Goal: Task Accomplishment & Management: Use online tool/utility

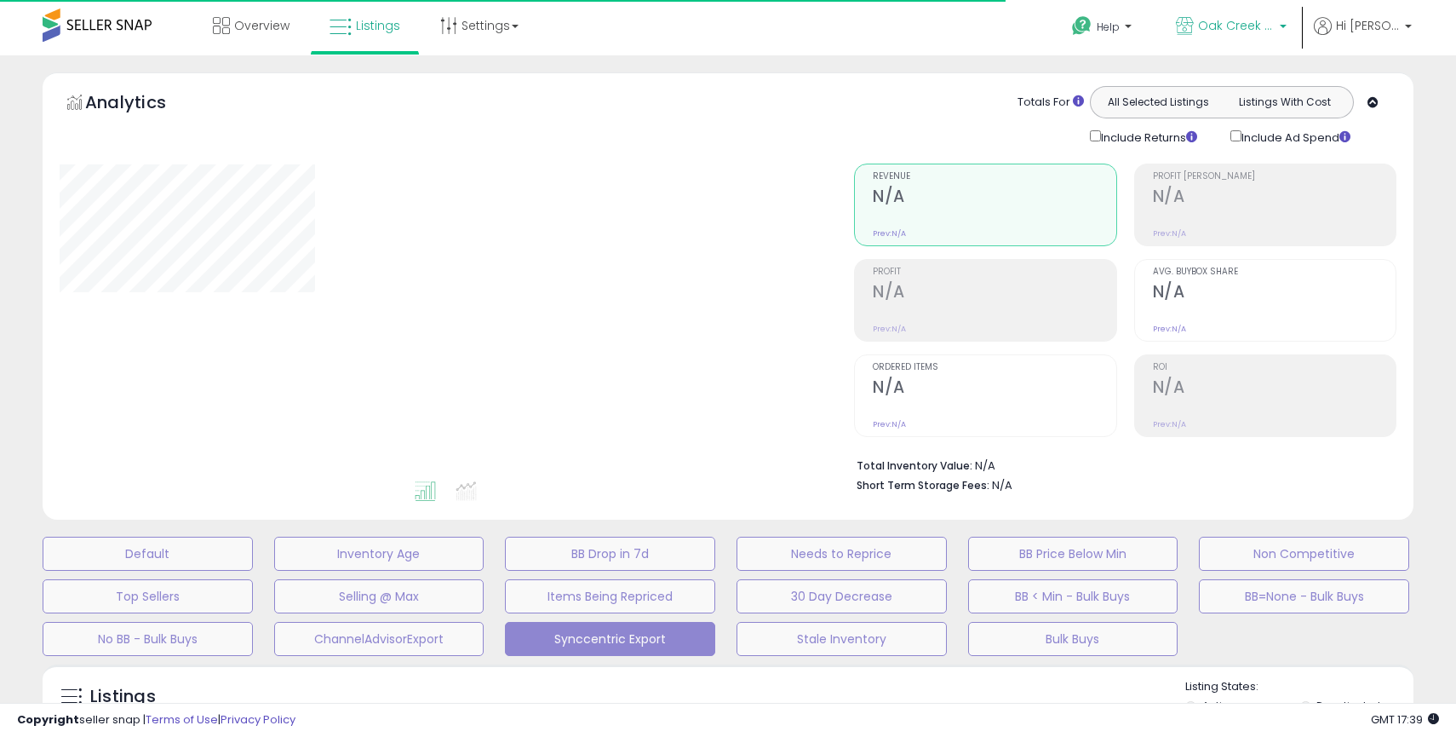
click at [1212, 38] on link "Oak Creek Trading Company US" at bounding box center [1231, 27] width 136 height 55
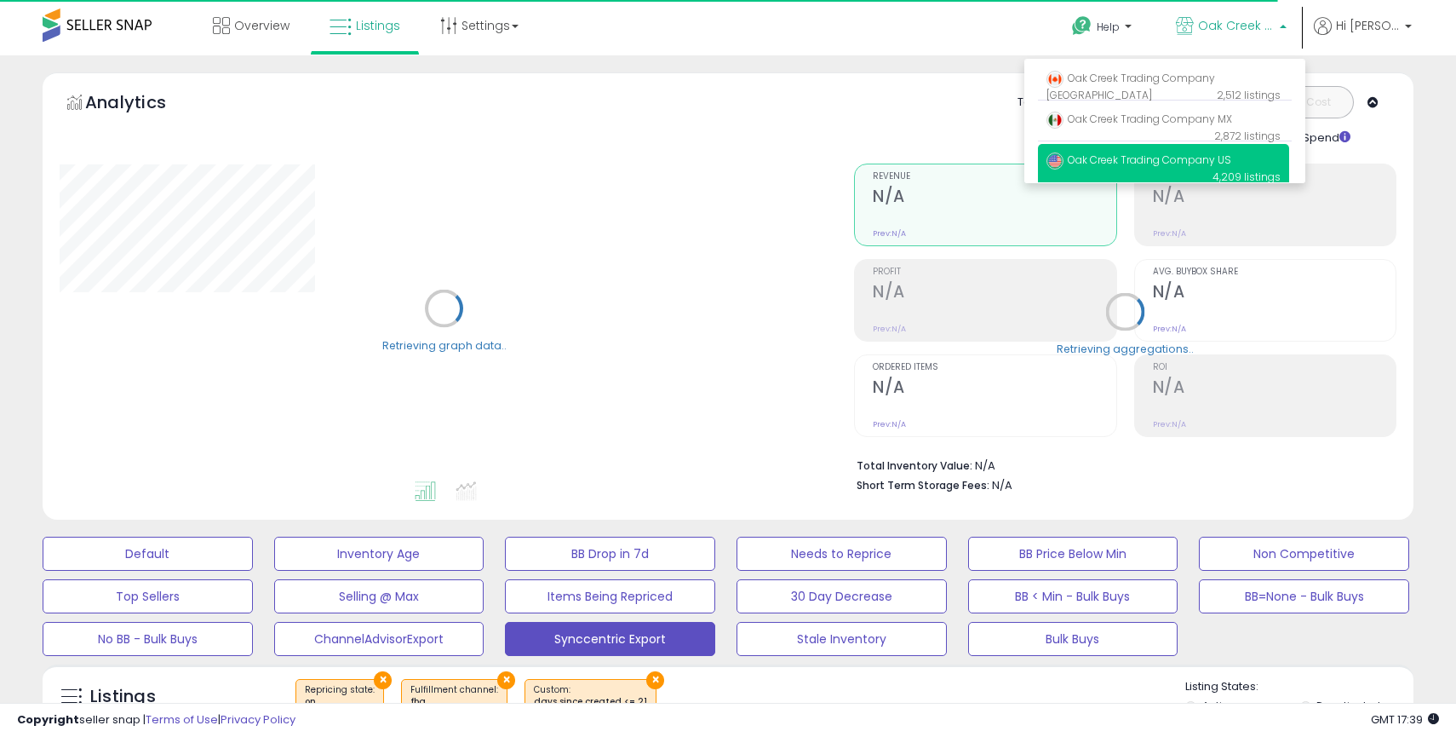
click at [891, 120] on div "Totals For All Selected Listings Listings With Cost Include Returns Include Ad …" at bounding box center [1119, 116] width 530 height 60
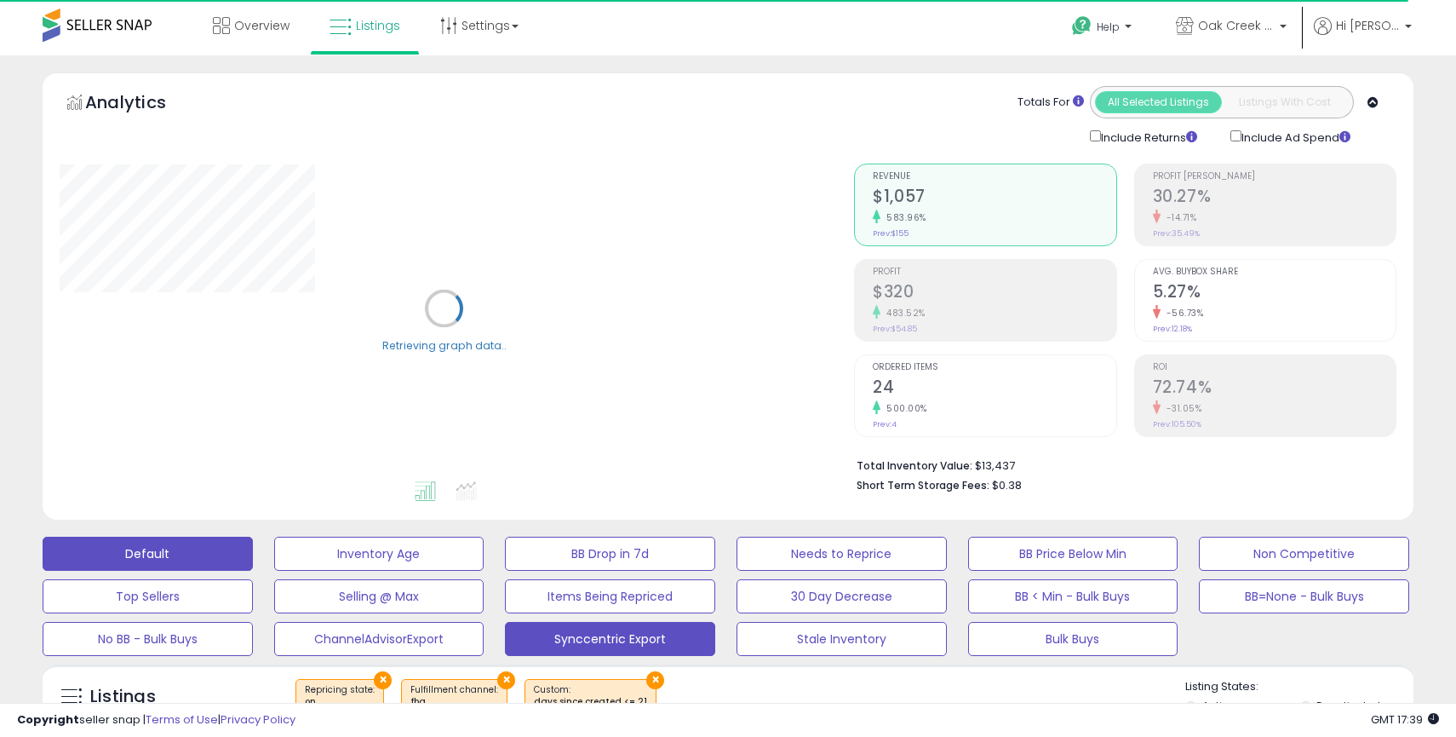
click at [169, 558] on button "Default" at bounding box center [148, 553] width 210 height 34
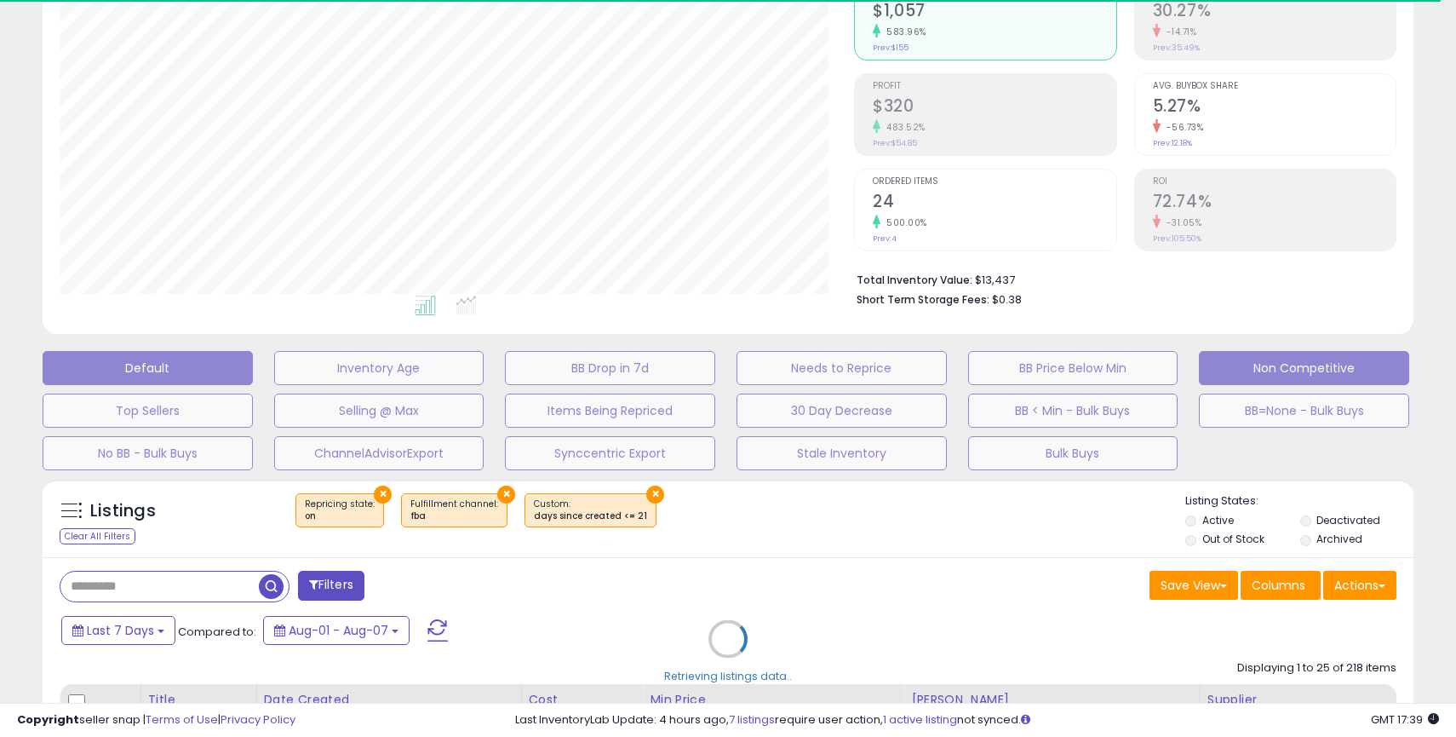
scroll to position [272, 0]
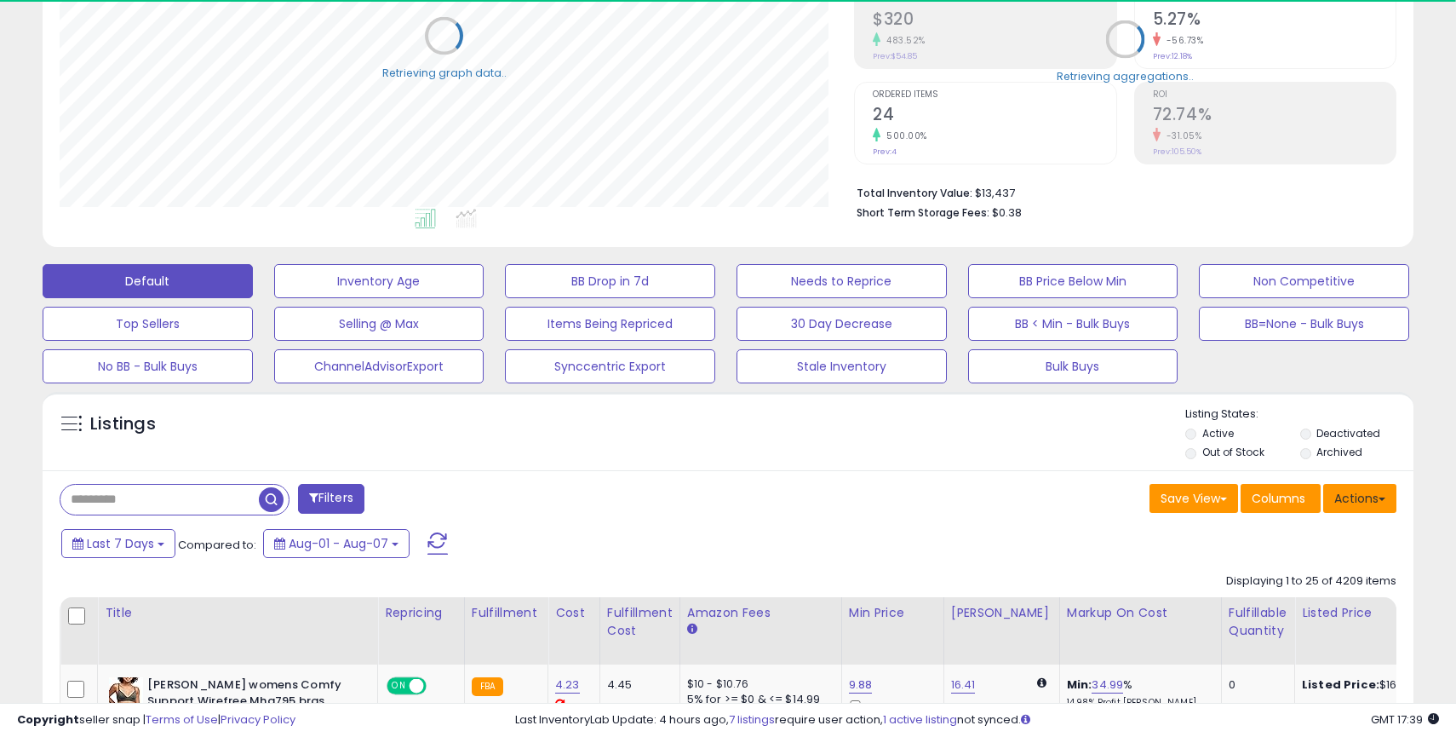
click at [1356, 505] on button "Actions" at bounding box center [1359, 498] width 73 height 29
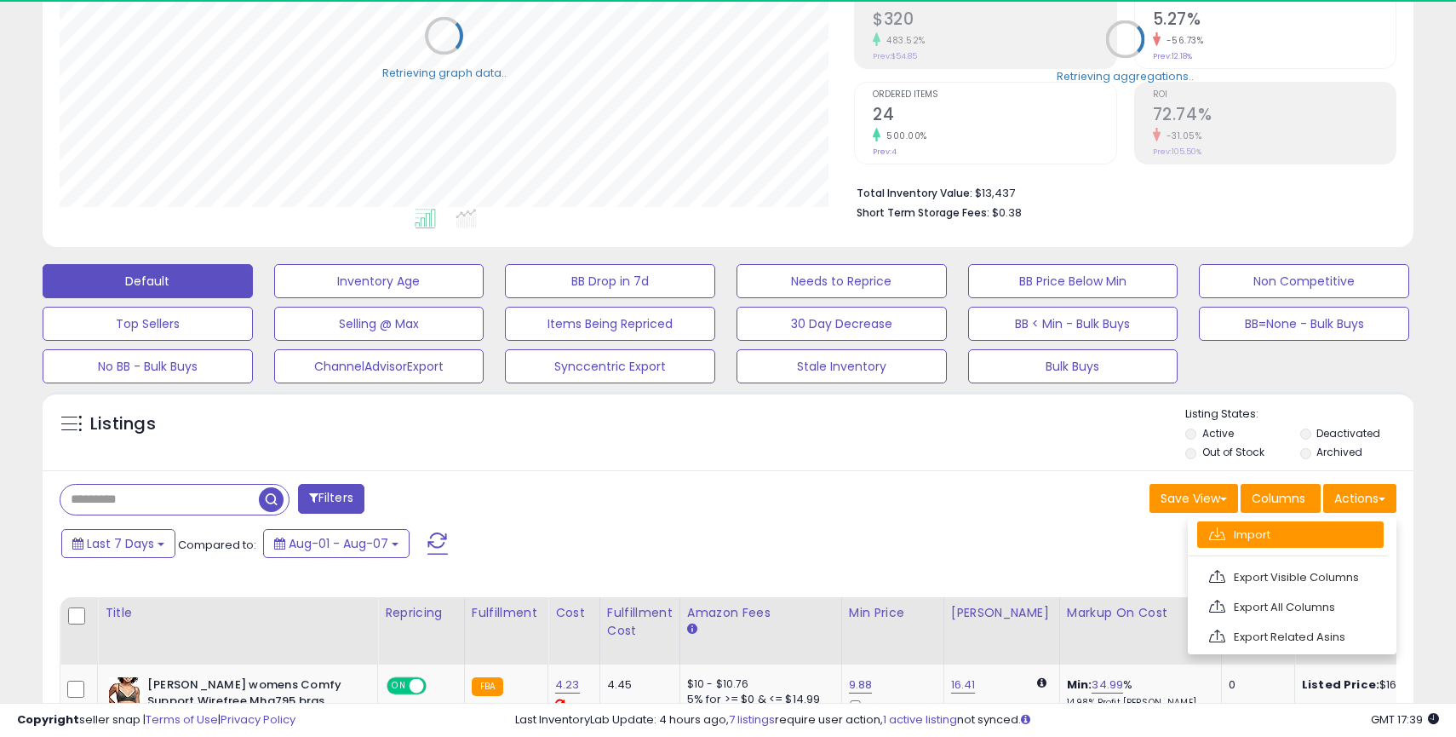
click at [1252, 539] on link "Import" at bounding box center [1290, 534] width 186 height 26
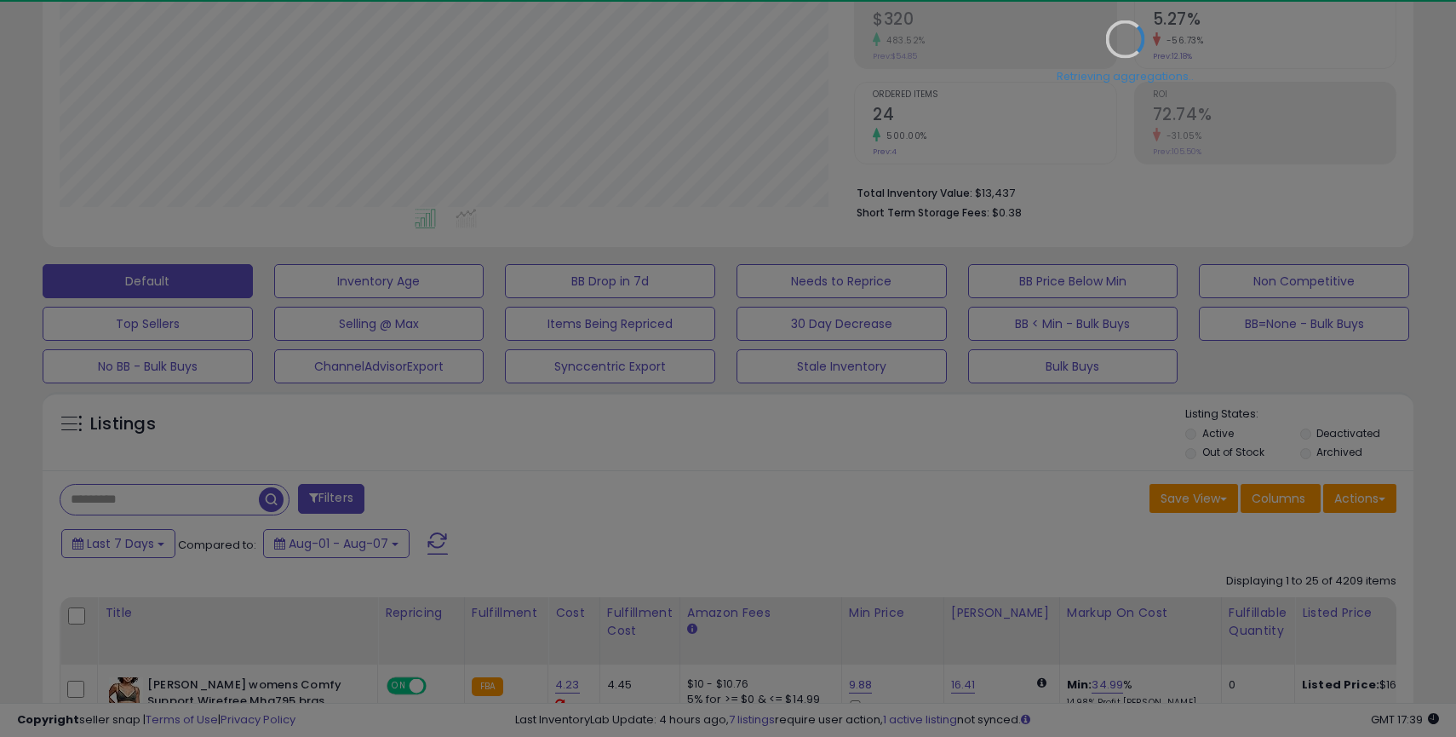
scroll to position [349, 794]
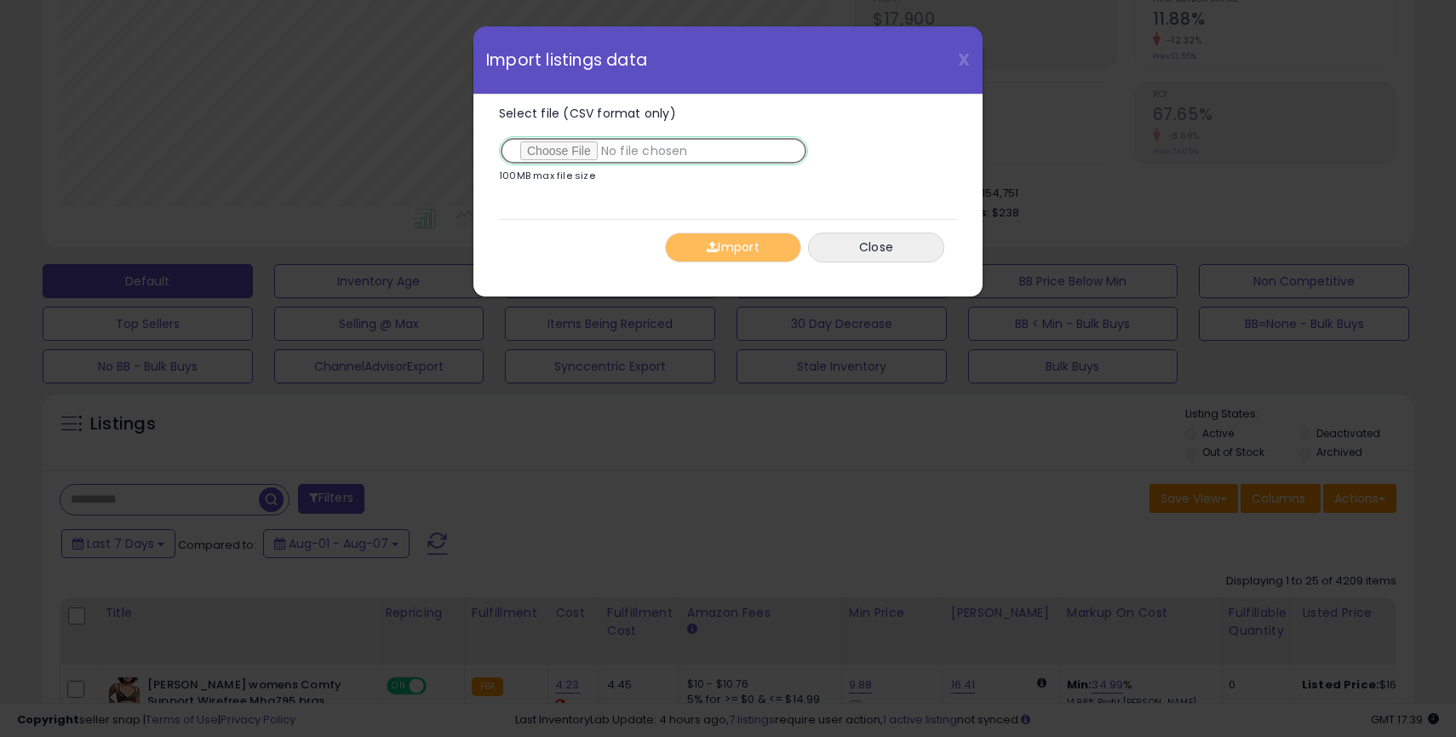
click at [560, 146] on input "Select file (CSV format only)" at bounding box center [653, 150] width 309 height 29
type input "**********"
click at [731, 249] on button "Import" at bounding box center [733, 247] width 136 height 30
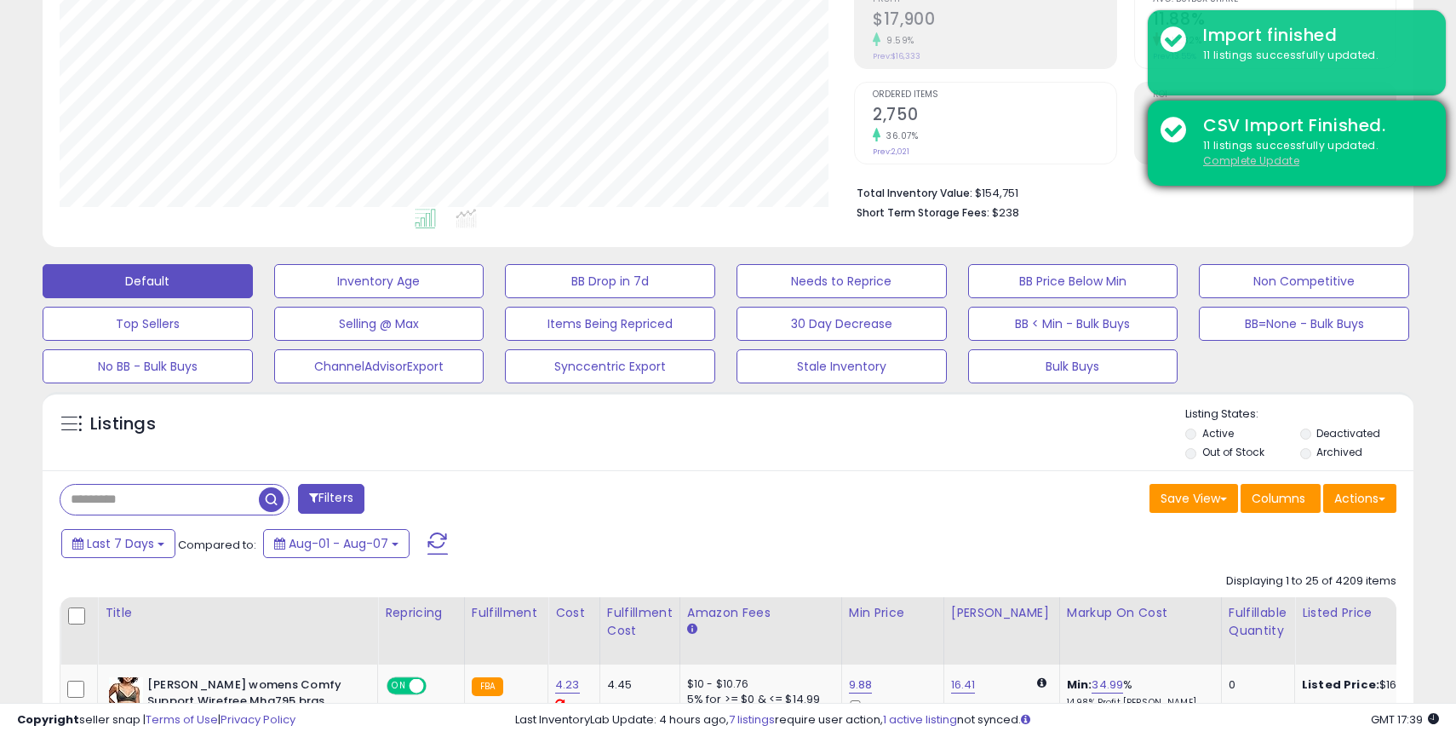
click at [1259, 157] on u "Complete Update" at bounding box center [1251, 160] width 96 height 14
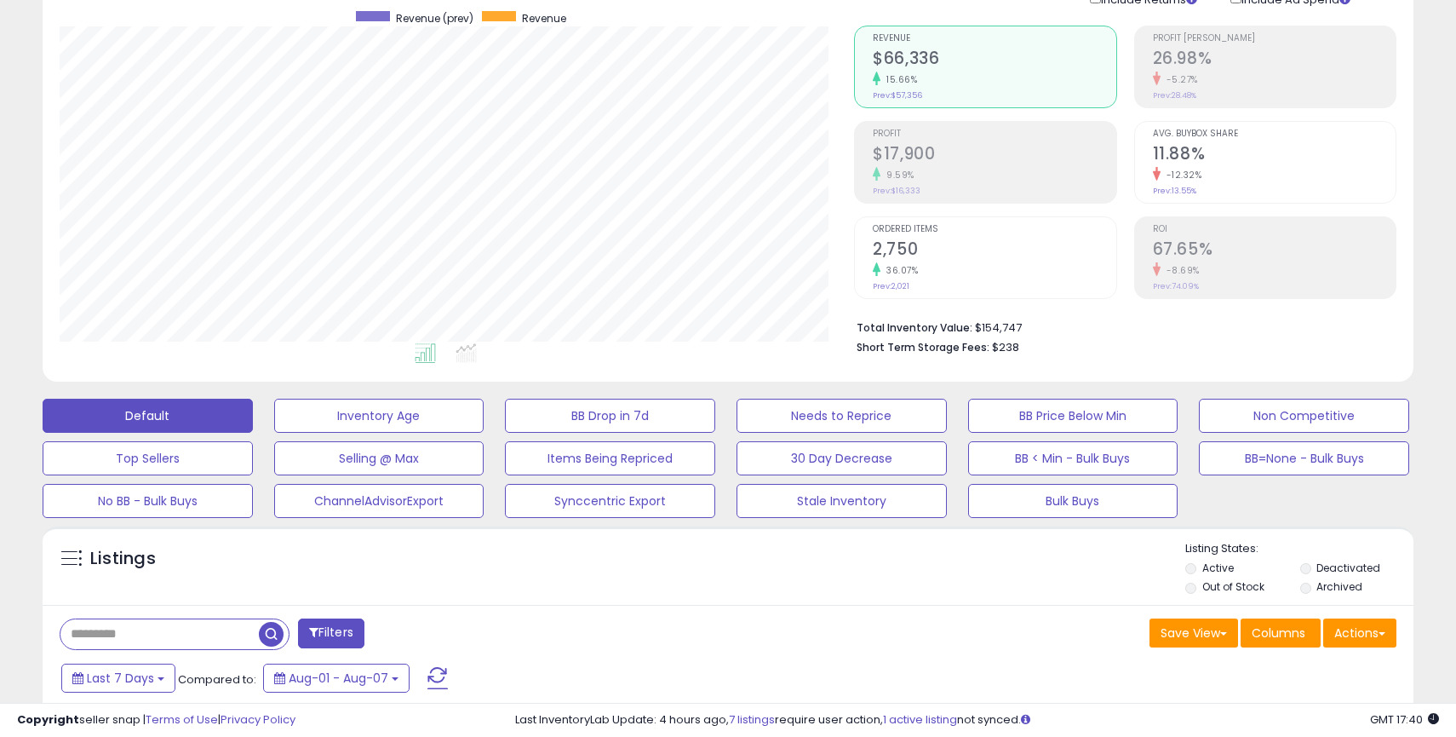
scroll to position [0, 0]
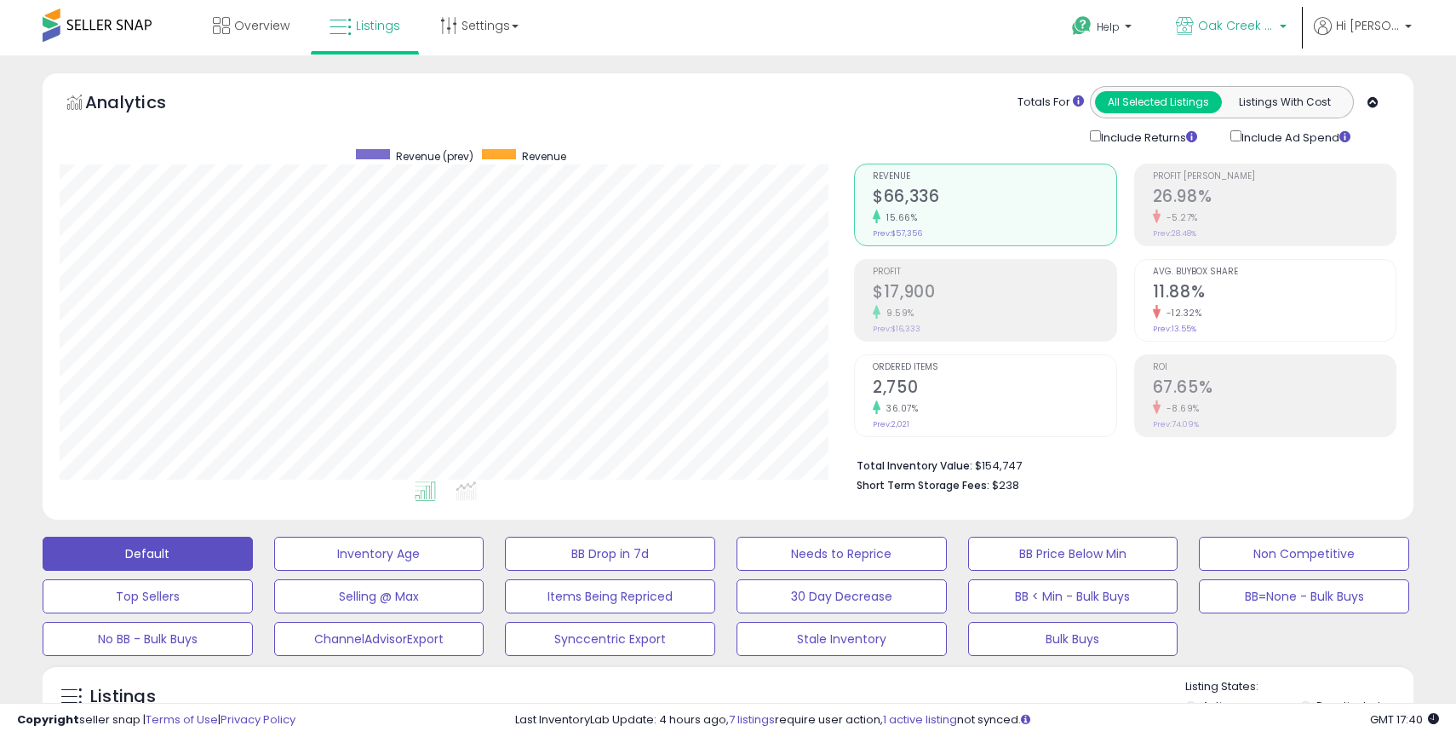
click at [1201, 32] on p "Oak Creek Trading Company US" at bounding box center [1231, 27] width 111 height 21
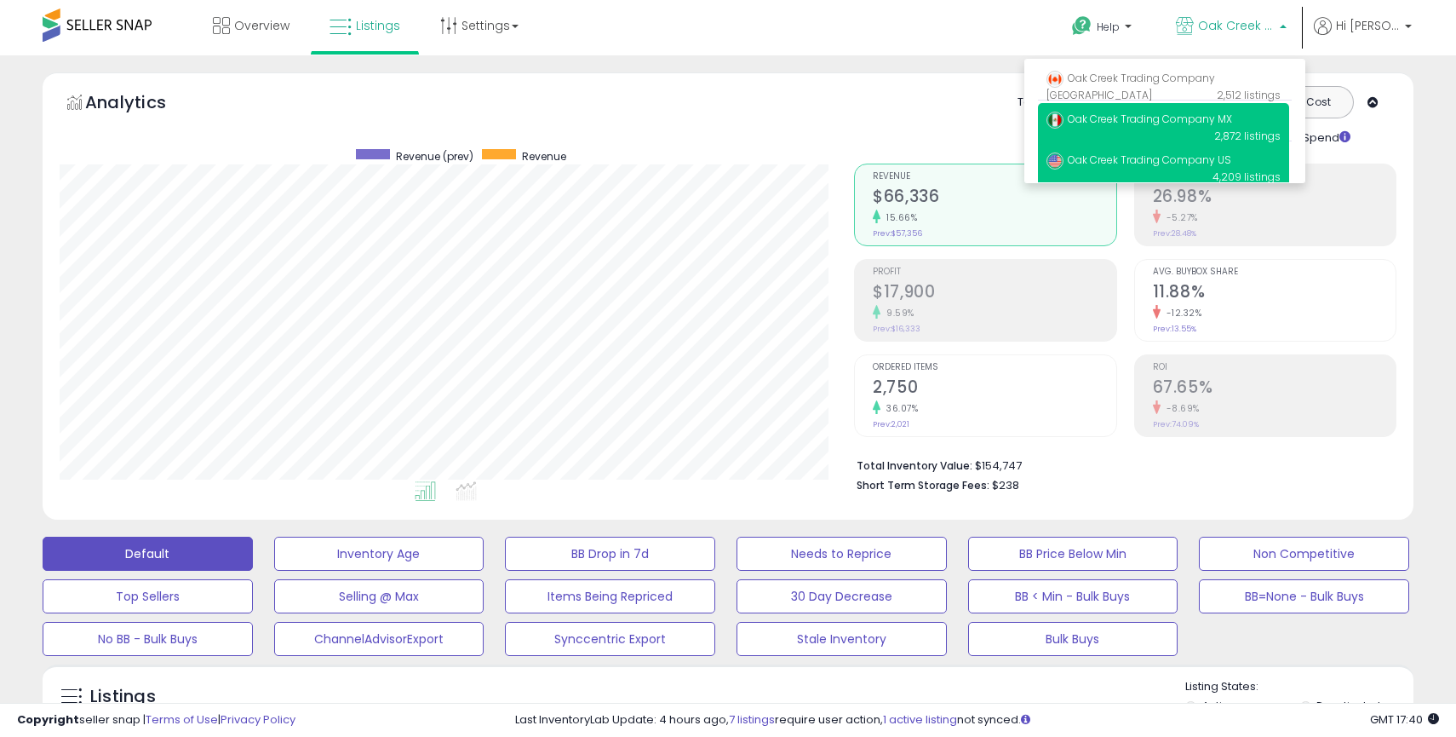
click at [1158, 114] on span "Oak Creek Trading Company MX" at bounding box center [1139, 119] width 186 height 14
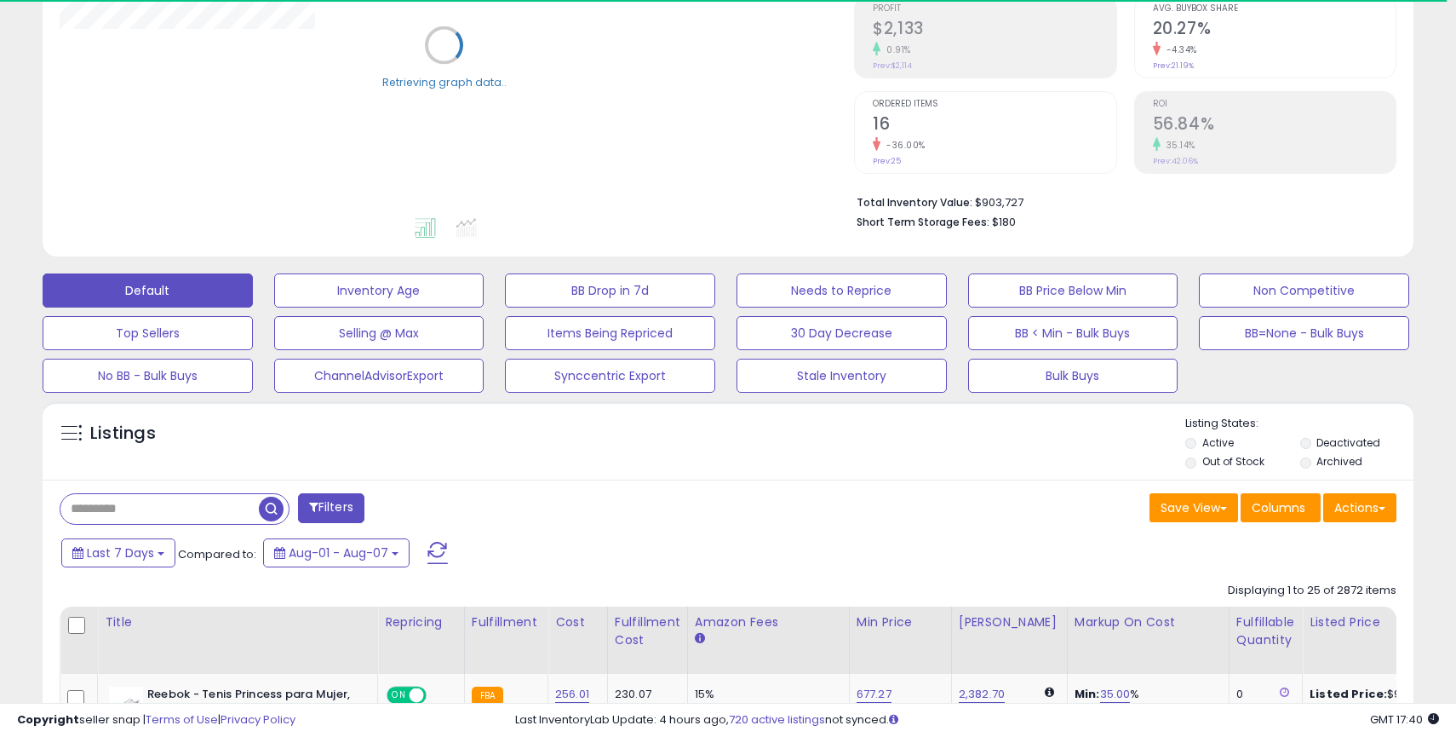
scroll to position [359, 0]
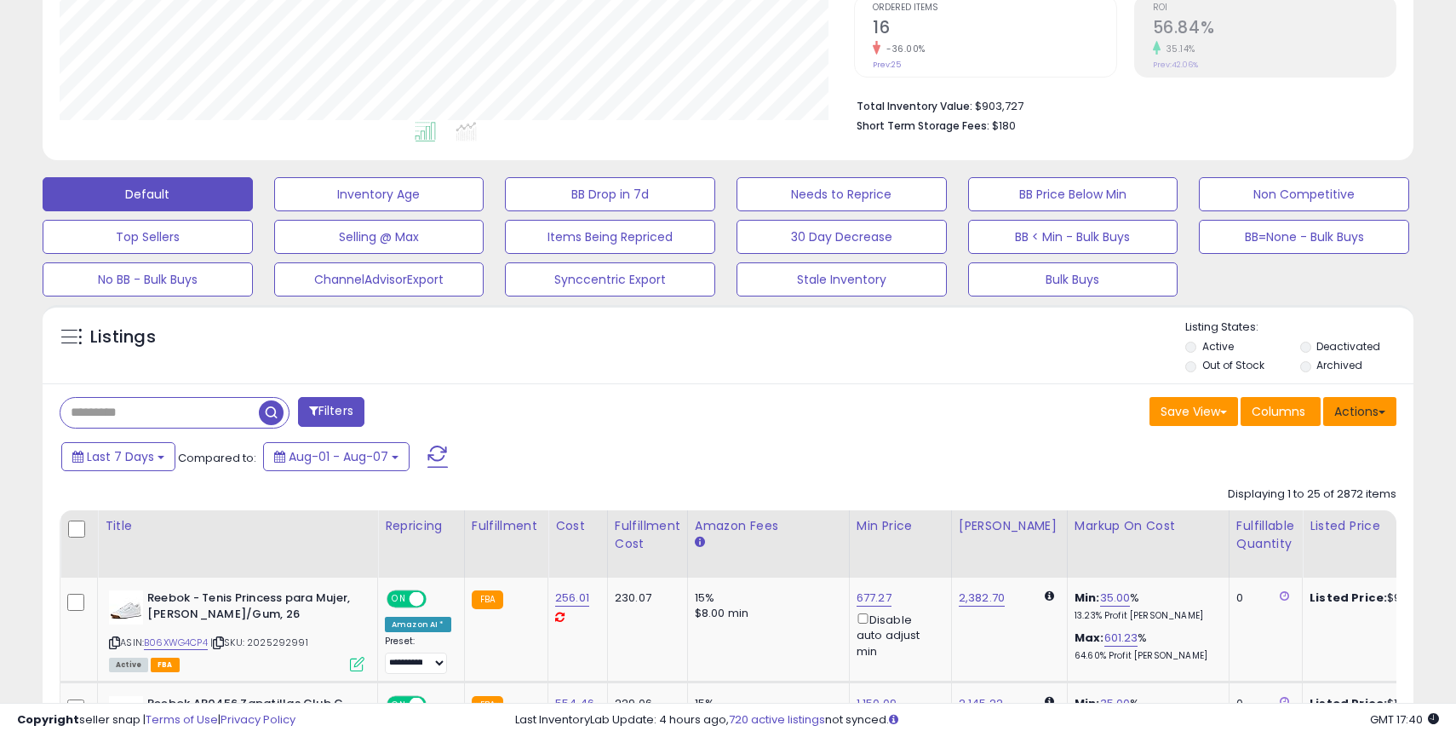
click at [1358, 406] on button "Actions" at bounding box center [1359, 411] width 73 height 29
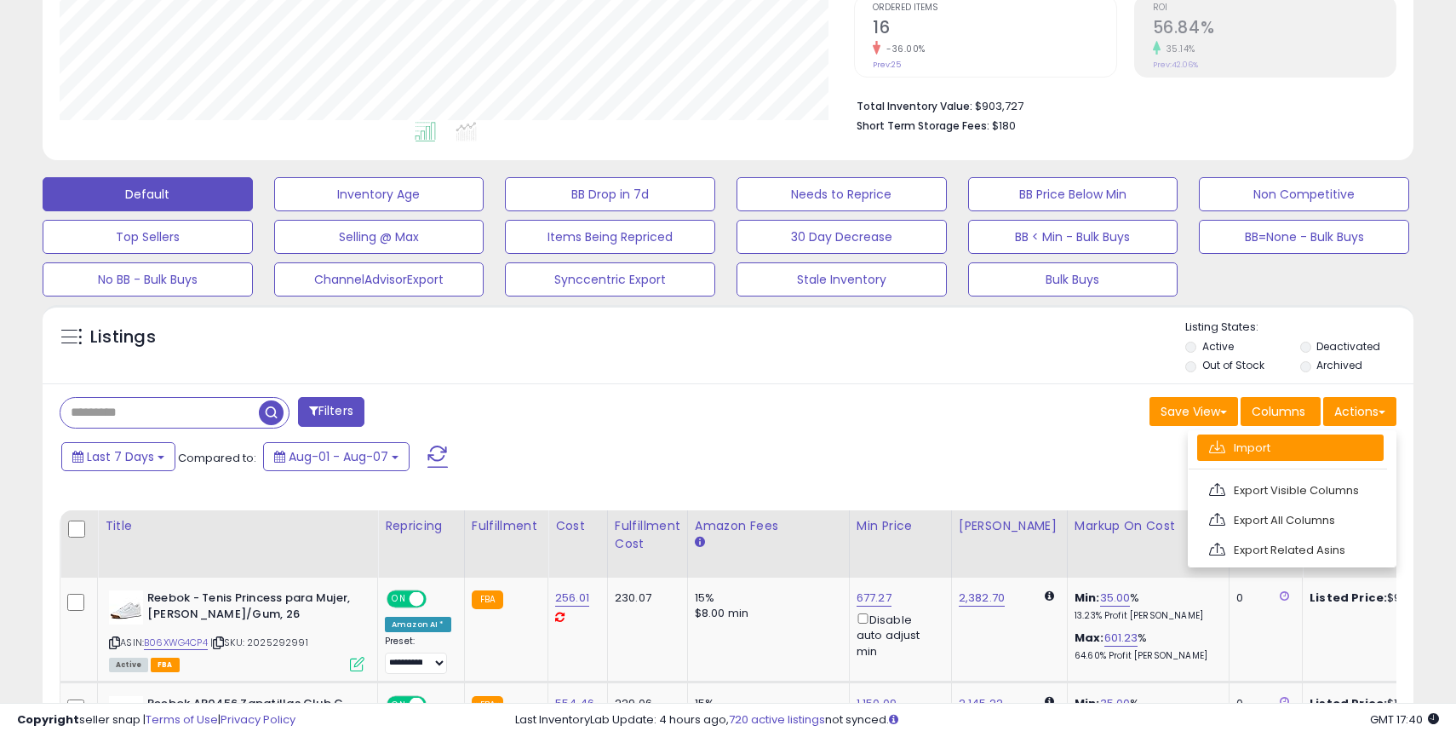
click at [1255, 444] on link "Import" at bounding box center [1290, 447] width 186 height 26
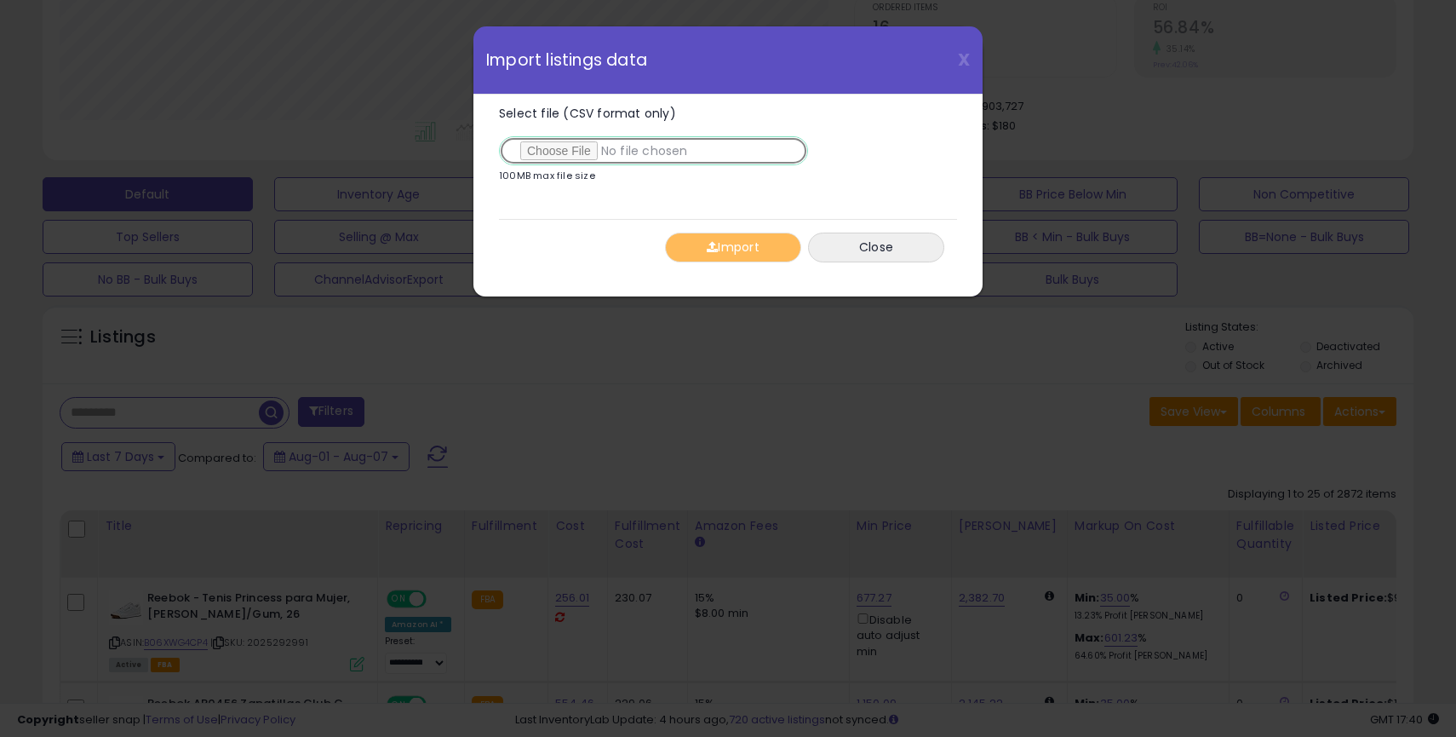
click at [559, 154] on input "Select file (CSV format only)" at bounding box center [653, 150] width 309 height 29
type input "**********"
click at [720, 244] on button "Import" at bounding box center [733, 247] width 136 height 30
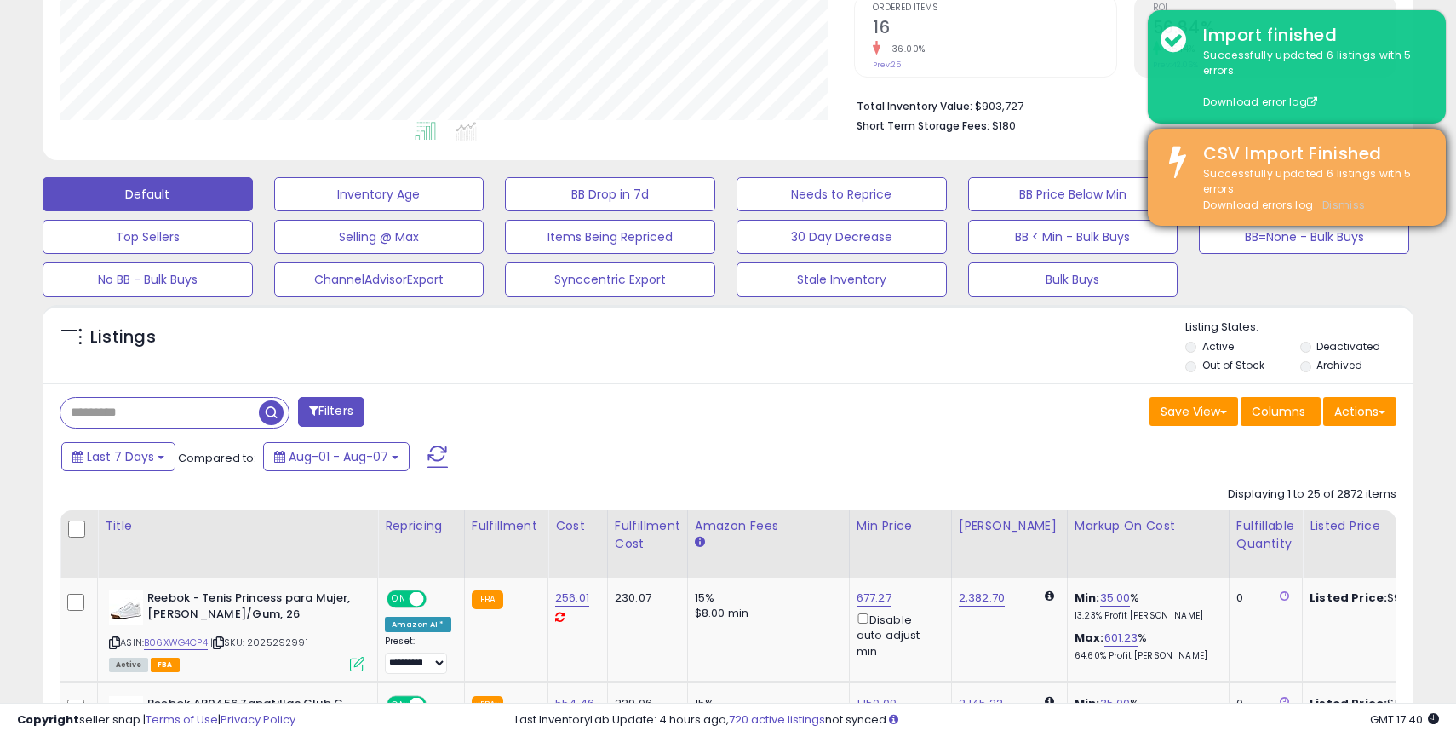
click at [1339, 202] on u "Dismiss" at bounding box center [1343, 205] width 43 height 14
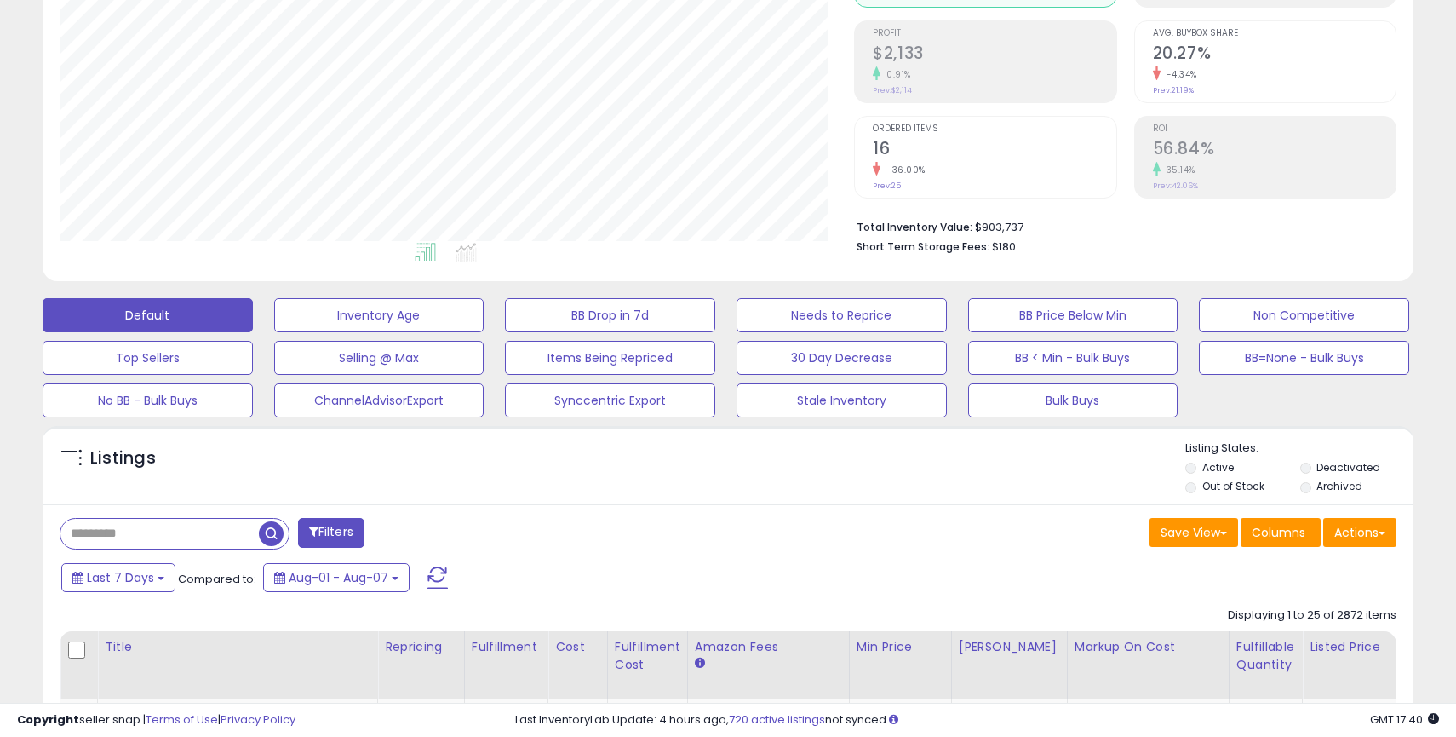
scroll to position [0, 0]
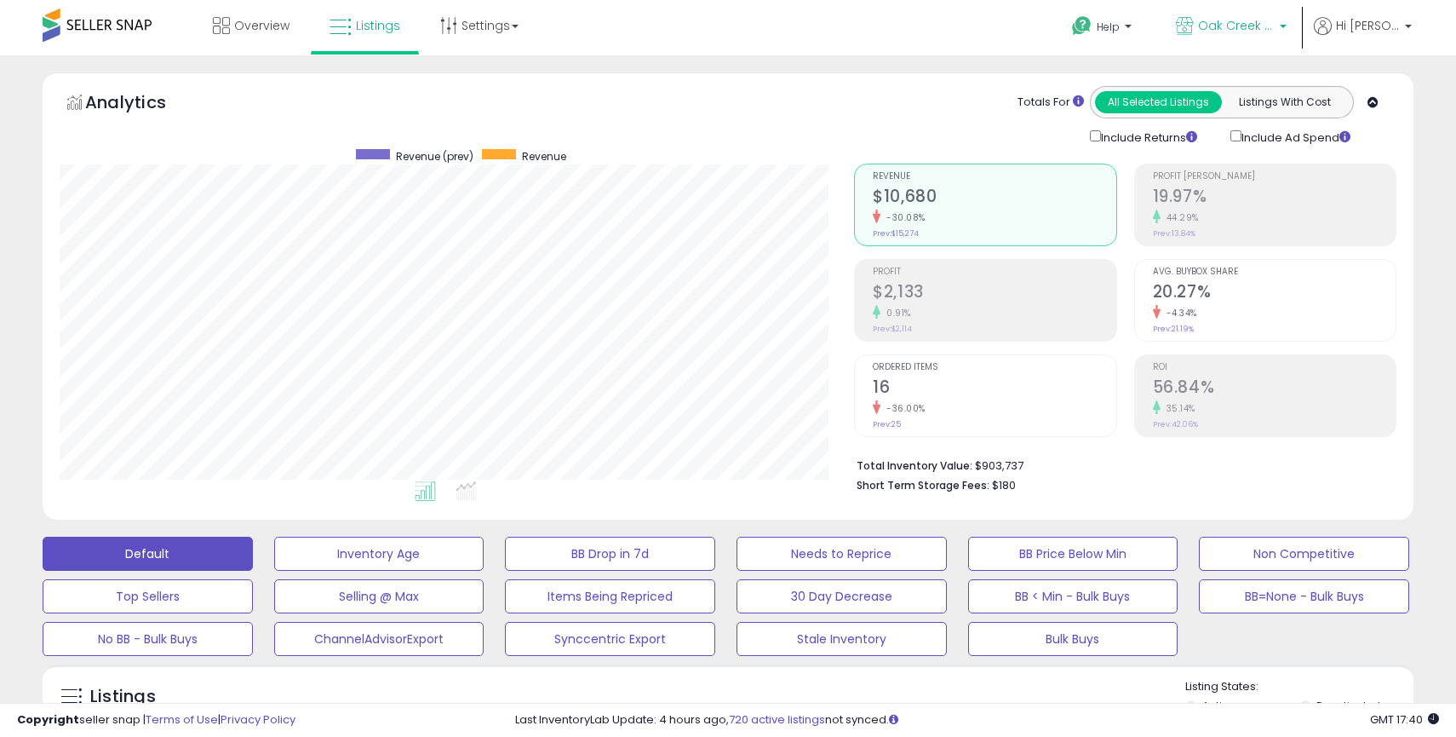
click at [1231, 25] on span "Oak Creek Trading Company MX" at bounding box center [1236, 25] width 77 height 17
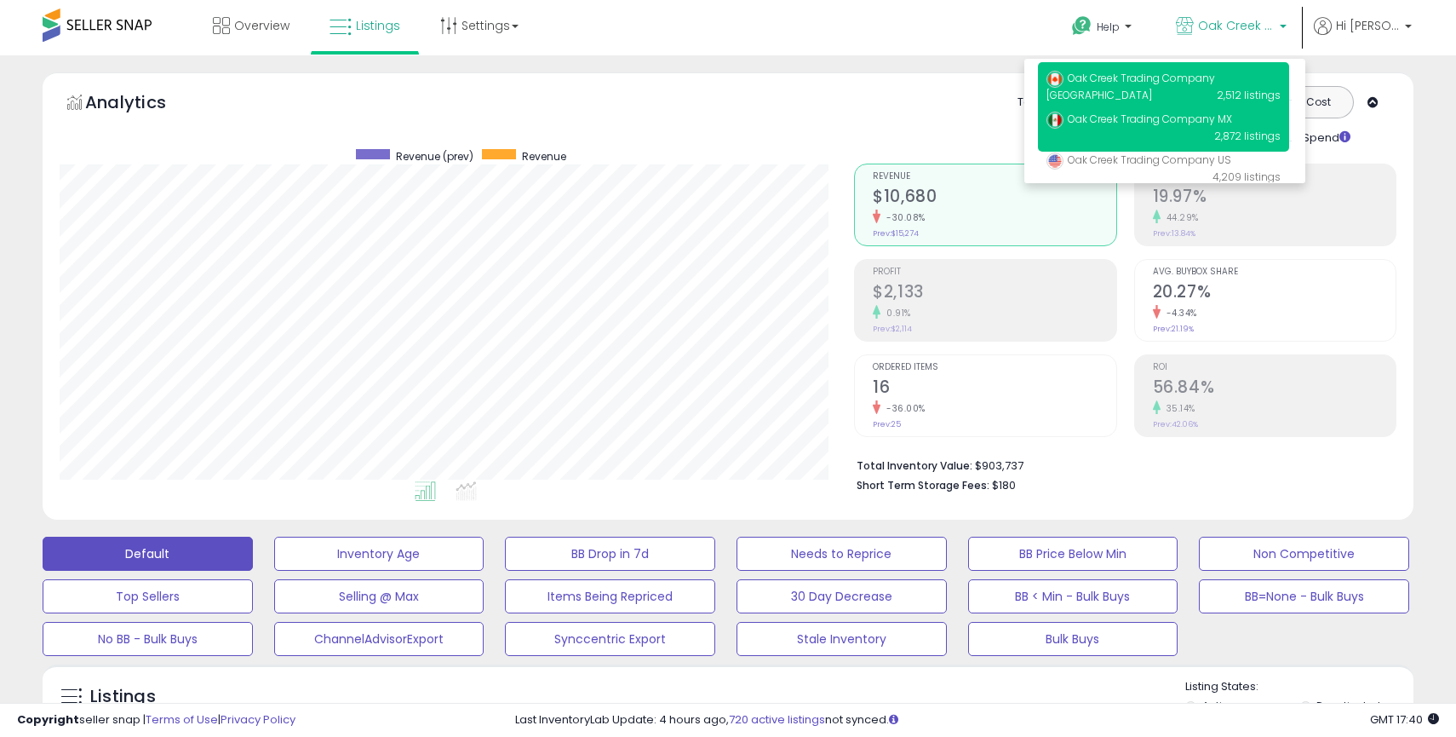
click at [1196, 67] on p "Oak Creek Trading Company [GEOGRAPHIC_DATA] 2,512 listings" at bounding box center [1163, 86] width 251 height 49
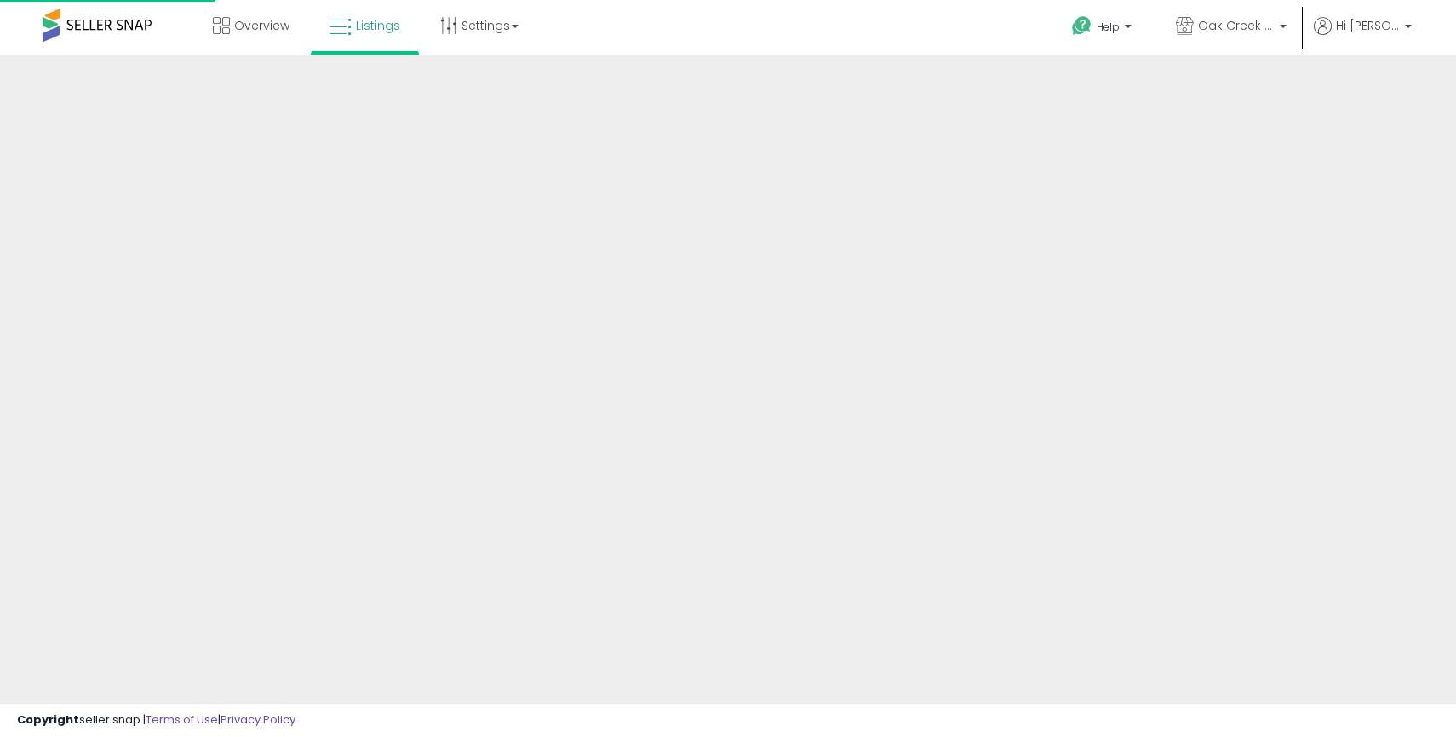
click at [1189, 79] on div at bounding box center [728, 408] width 1456 height 707
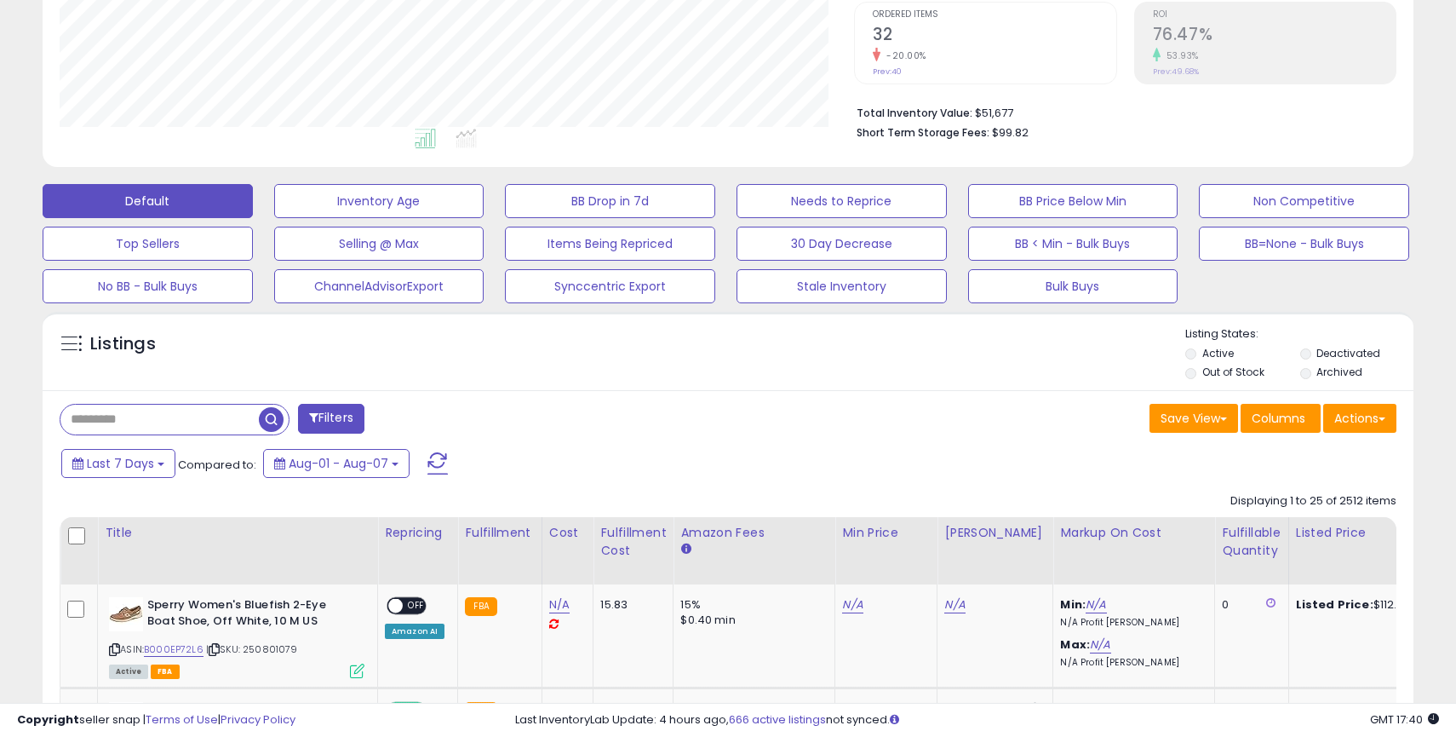
scroll to position [387, 0]
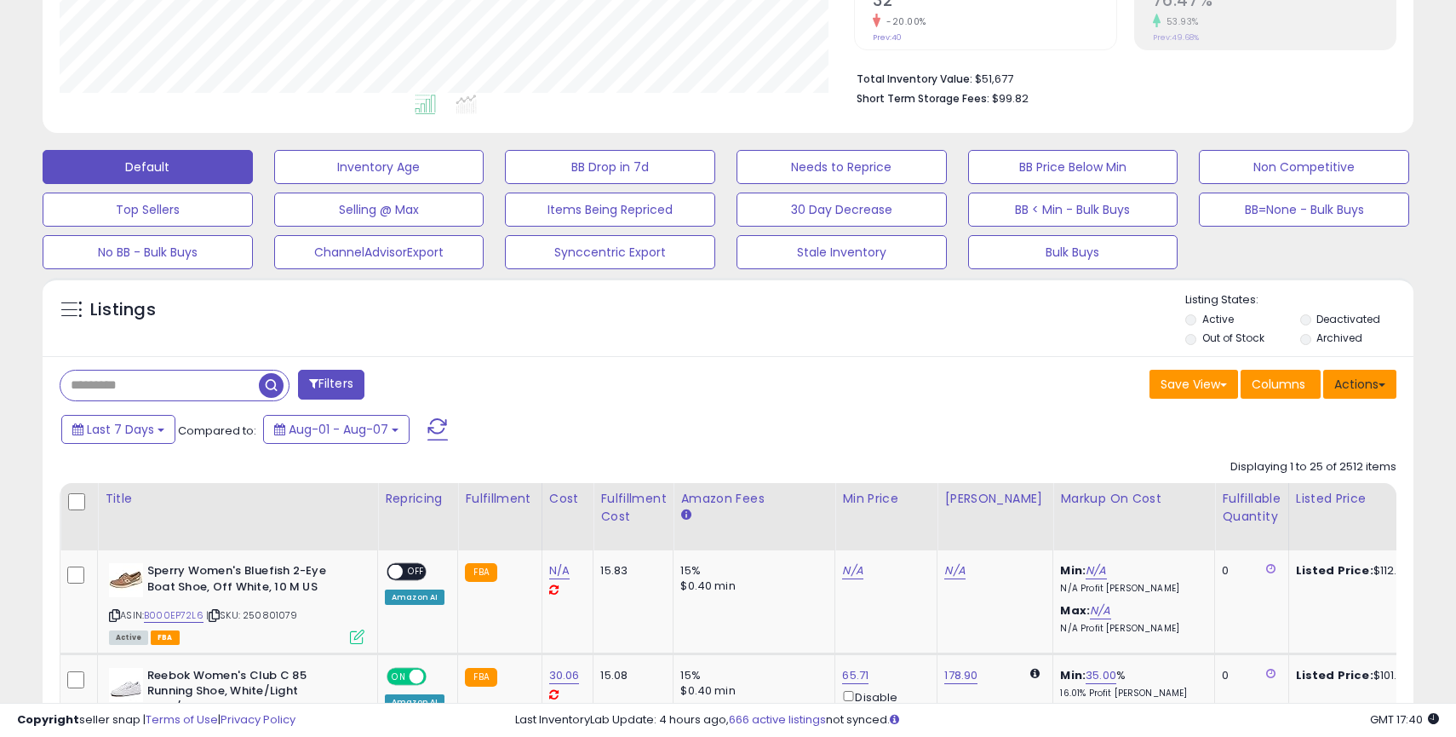
click at [1367, 395] on button "Actions" at bounding box center [1359, 384] width 73 height 29
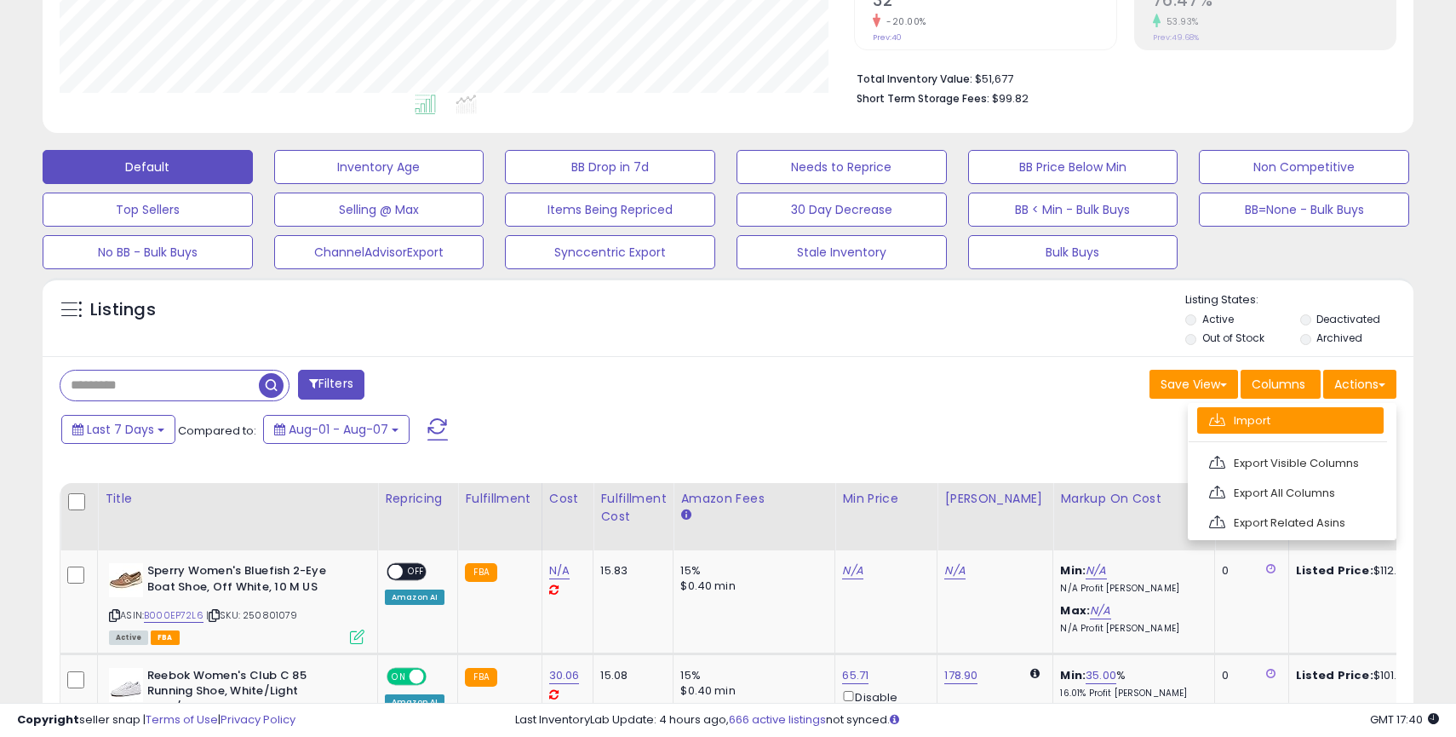
click at [1247, 420] on link "Import" at bounding box center [1290, 420] width 186 height 26
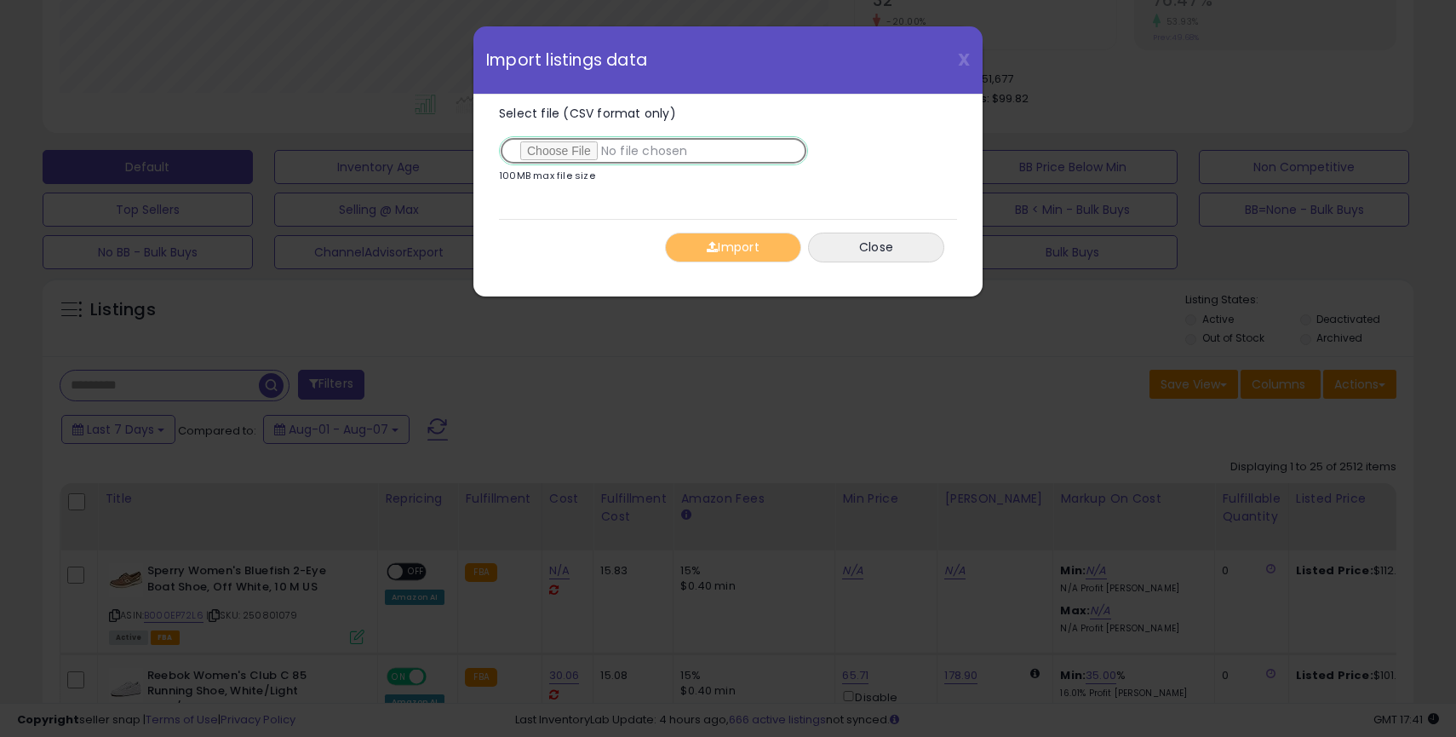
click at [588, 150] on input "Select file (CSV format only)" at bounding box center [653, 150] width 309 height 29
type input "**********"
click at [739, 244] on button "Import" at bounding box center [733, 247] width 136 height 30
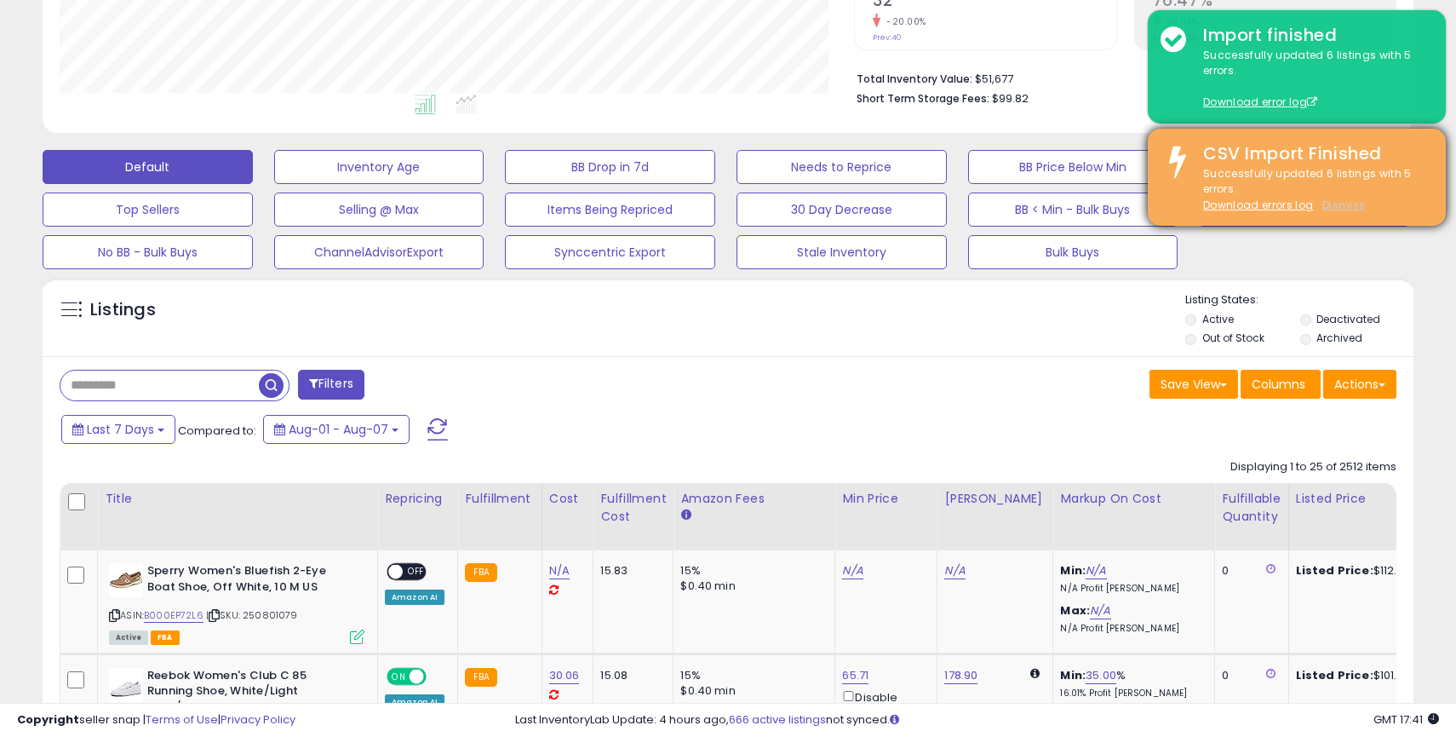
click at [1335, 211] on u "Dismiss" at bounding box center [1343, 205] width 43 height 14
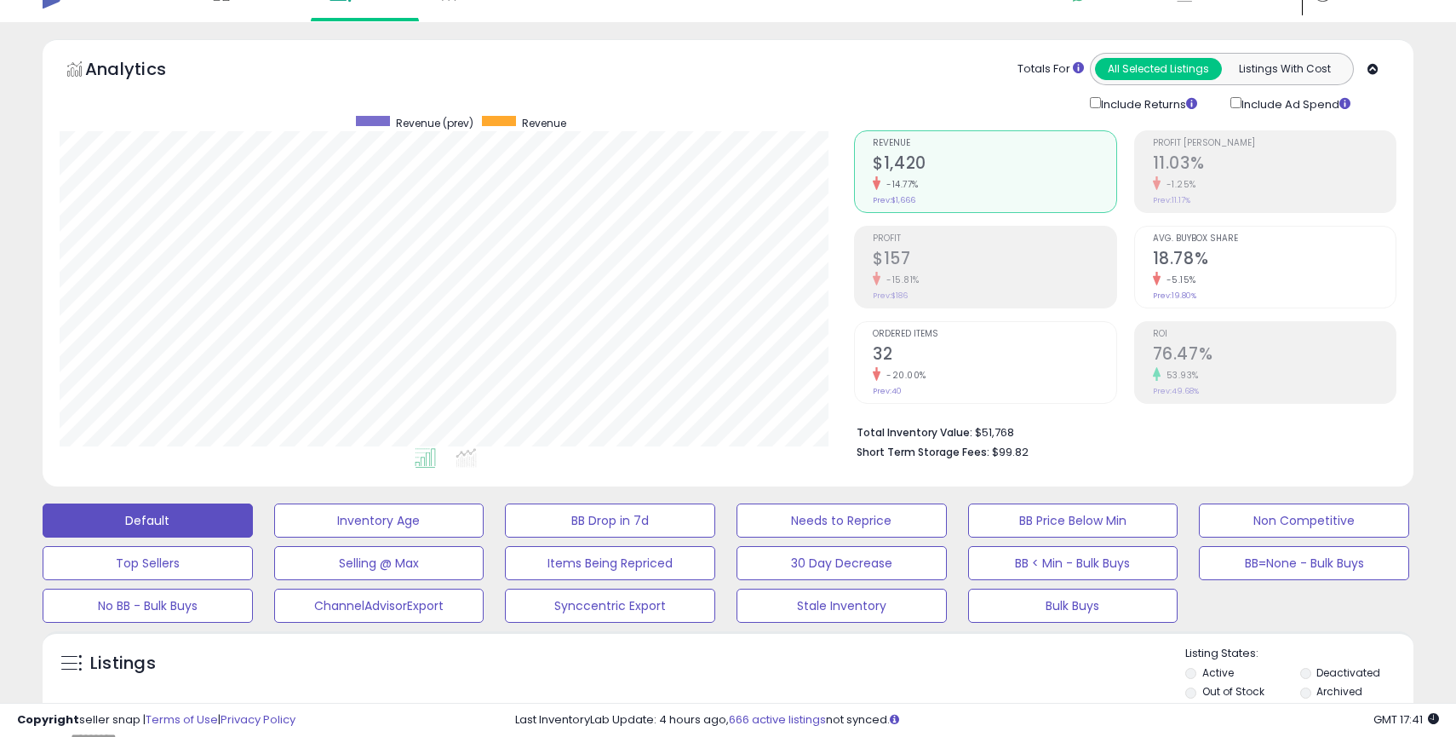
scroll to position [0, 0]
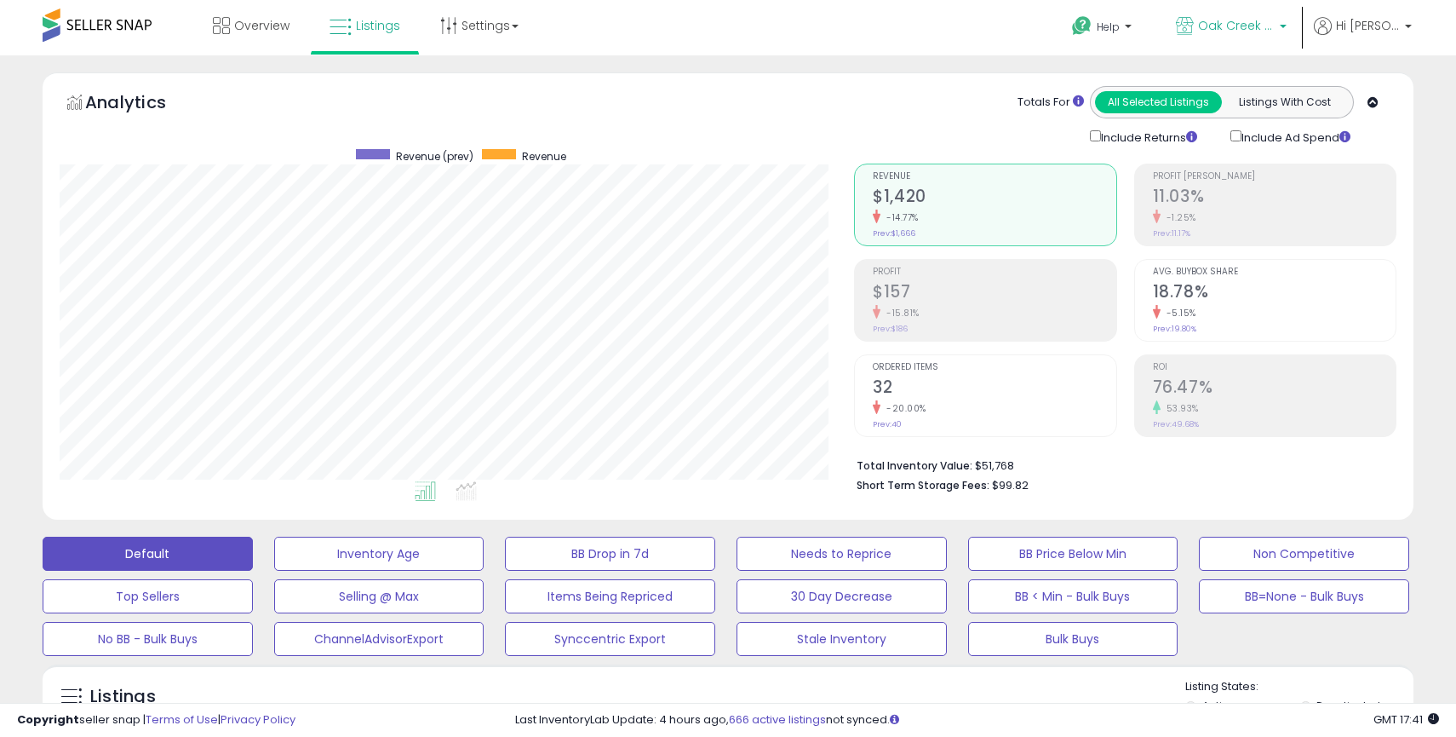
click at [1253, 33] on span "Oak Creek Trading Company [GEOGRAPHIC_DATA]" at bounding box center [1236, 25] width 77 height 17
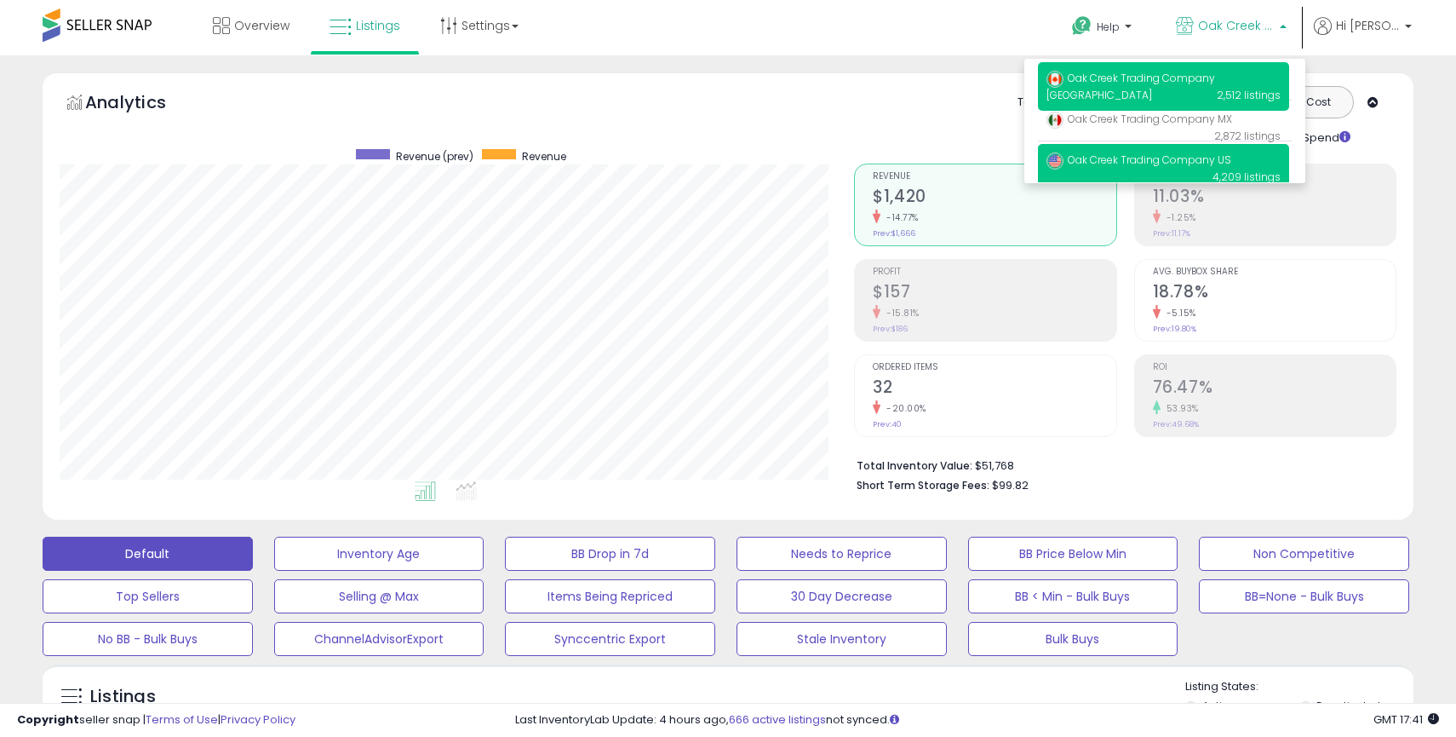
click at [1164, 152] on p "Oak Creek Trading Company US 4,209 listings" at bounding box center [1163, 168] width 251 height 49
